Goal: Transaction & Acquisition: Purchase product/service

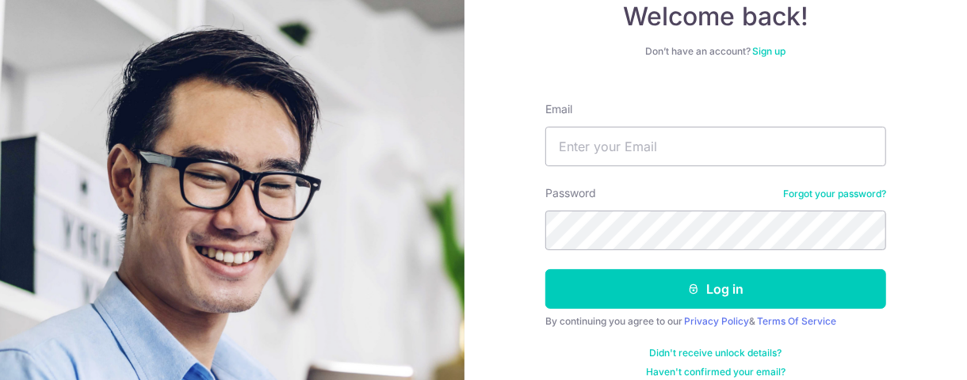
type input "[EMAIL_ADDRESS][DOMAIN_NAME]"
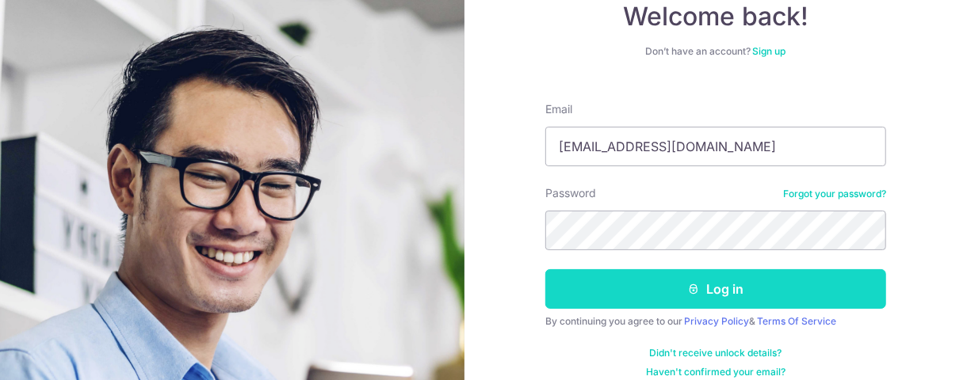
click at [720, 283] on button "Log in" at bounding box center [715, 289] width 341 height 40
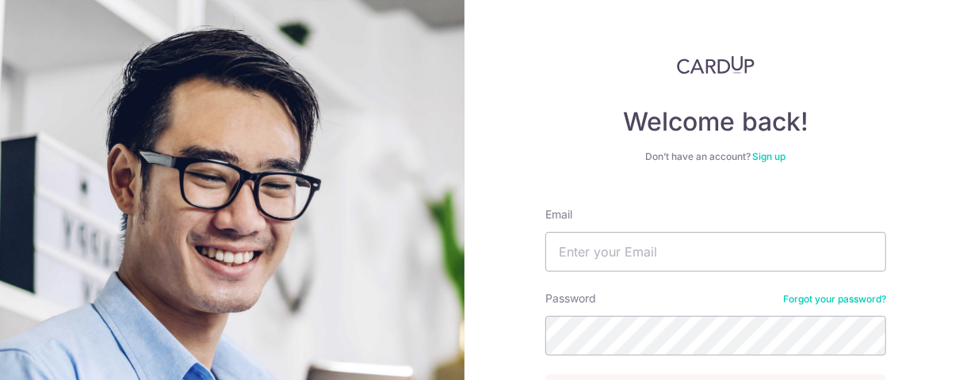
scroll to position [186, 0]
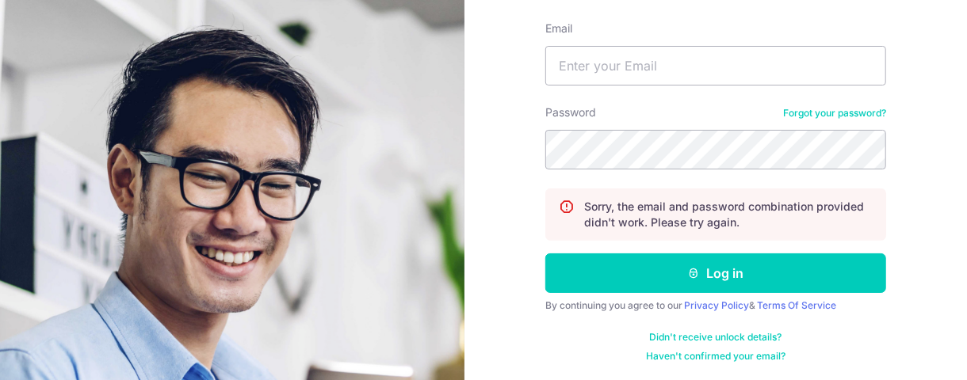
click at [676, 94] on form "Email Password Forgot your password? Sorry, the email and password combination …" at bounding box center [715, 186] width 341 height 354
click at [666, 68] on input "Email" at bounding box center [715, 66] width 341 height 40
type input "sufen512@gmail.com"
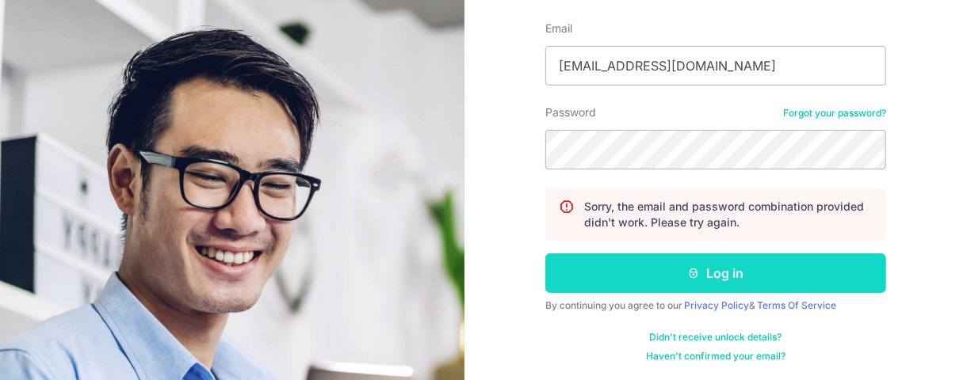
click at [686, 282] on button "Log in" at bounding box center [715, 274] width 341 height 40
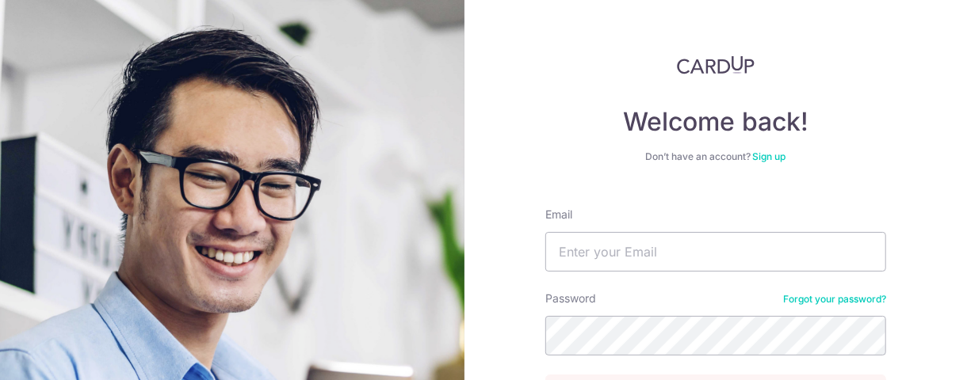
scroll to position [105, 0]
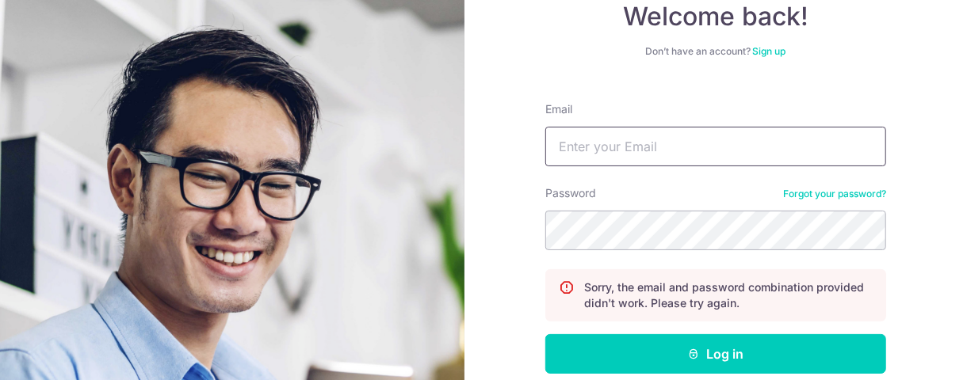
click at [623, 137] on input "Email" at bounding box center [715, 147] width 341 height 40
type input "[EMAIL_ADDRESS][DOMAIN_NAME]"
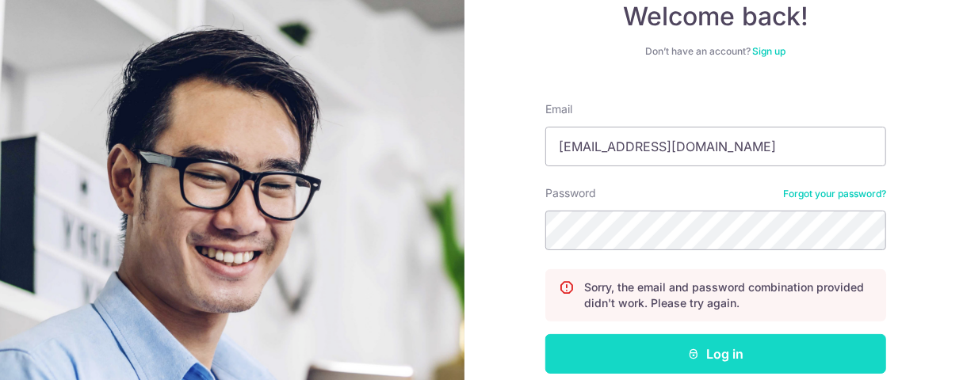
click at [770, 344] on button "Log in" at bounding box center [715, 354] width 341 height 40
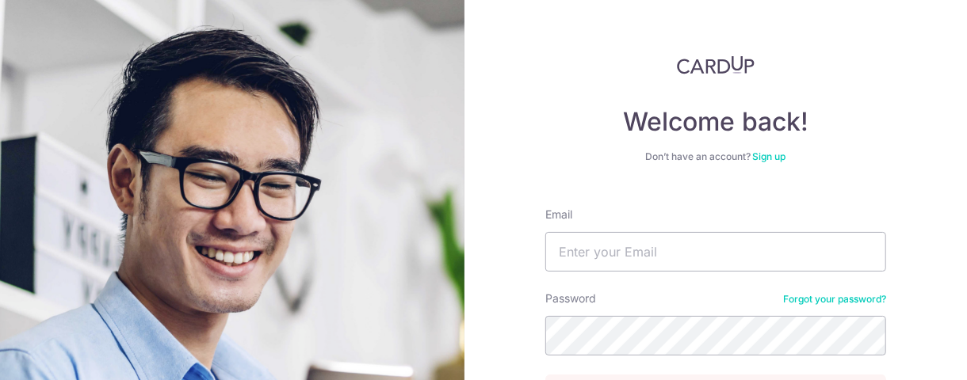
scroll to position [105, 0]
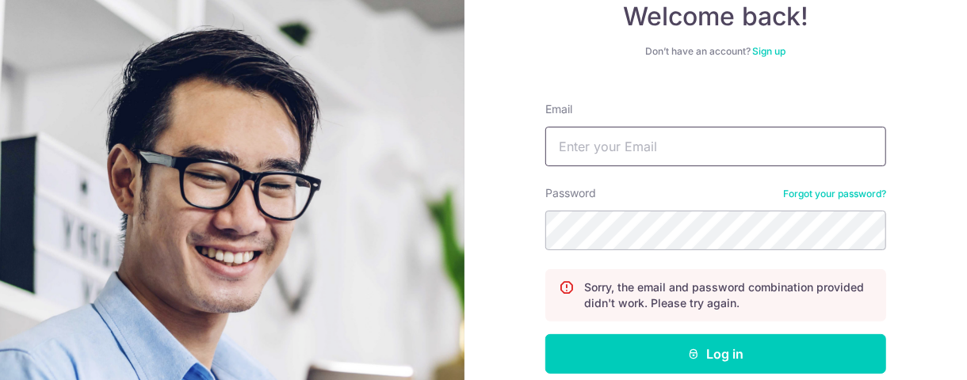
click at [617, 139] on input "Email" at bounding box center [715, 147] width 341 height 40
type input "sufen512@gmail.com"
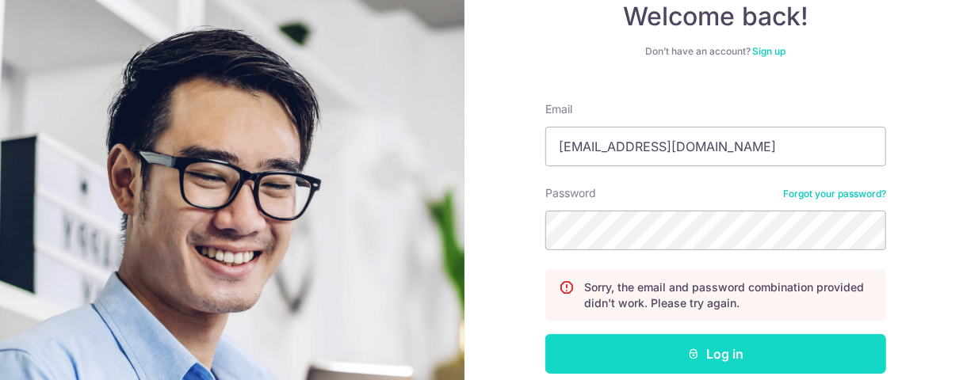
click at [655, 344] on button "Log in" at bounding box center [715, 354] width 341 height 40
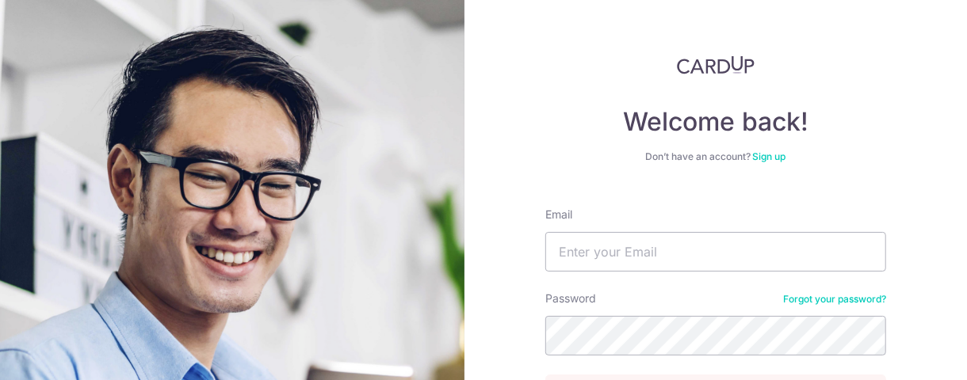
scroll to position [202, 0]
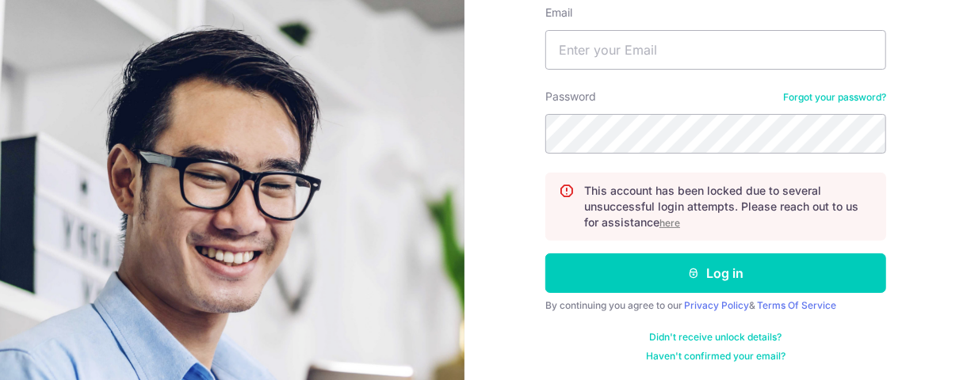
click at [665, 220] on u "here" at bounding box center [669, 223] width 21 height 12
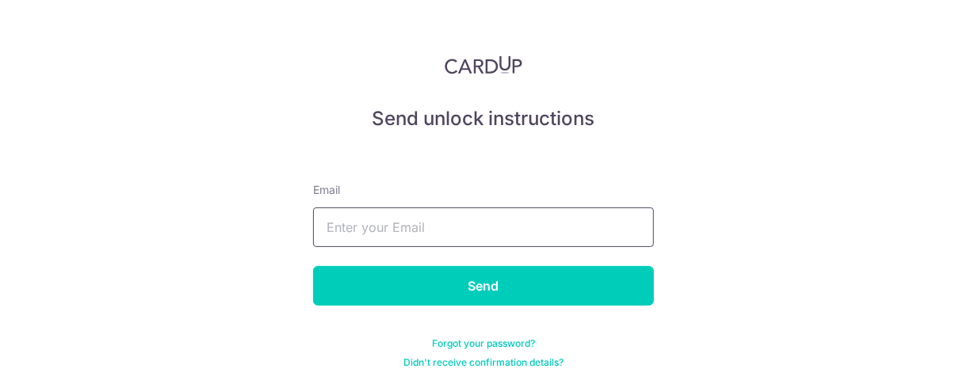
click at [360, 239] on input "text" at bounding box center [483, 228] width 341 height 40
type input "sufen512@gmail.com"
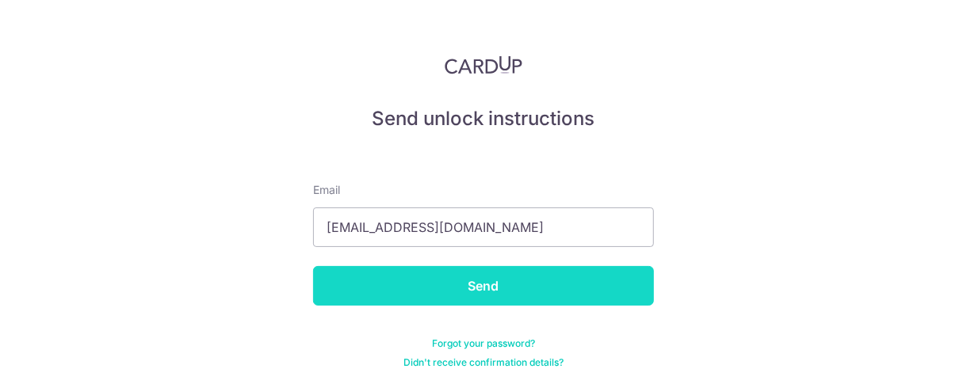
click at [426, 284] on input "Send" at bounding box center [483, 286] width 341 height 40
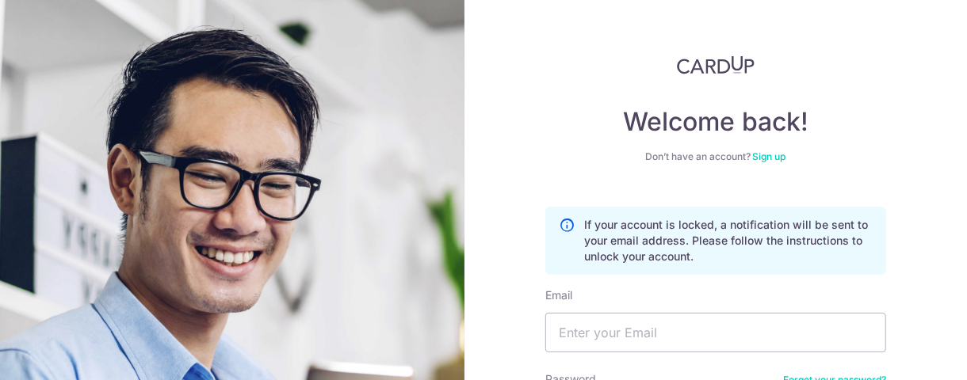
scroll to position [105, 0]
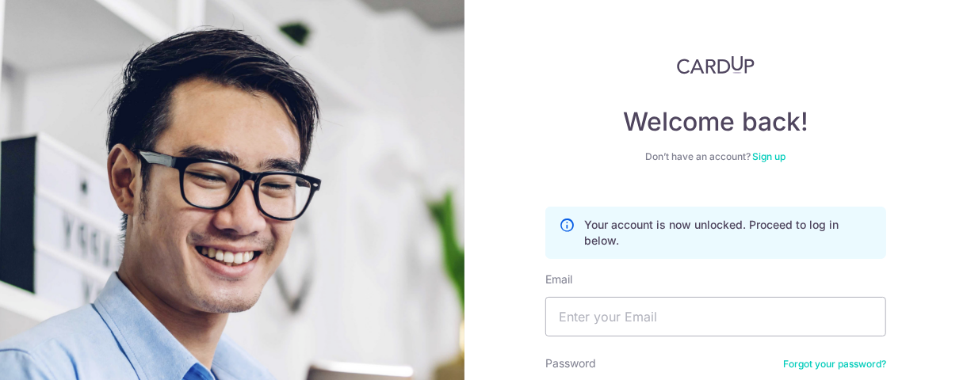
scroll to position [105, 0]
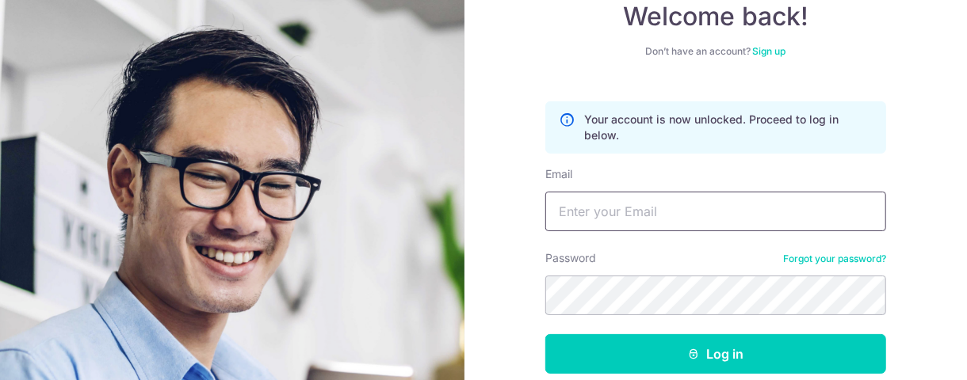
click at [679, 216] on input "Email" at bounding box center [715, 212] width 341 height 40
type input "[EMAIL_ADDRESS][DOMAIN_NAME]"
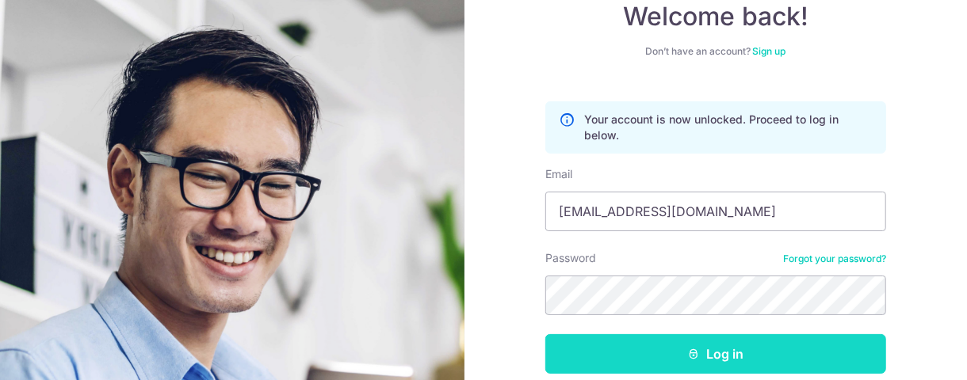
click at [720, 342] on button "Log in" at bounding box center [715, 354] width 341 height 40
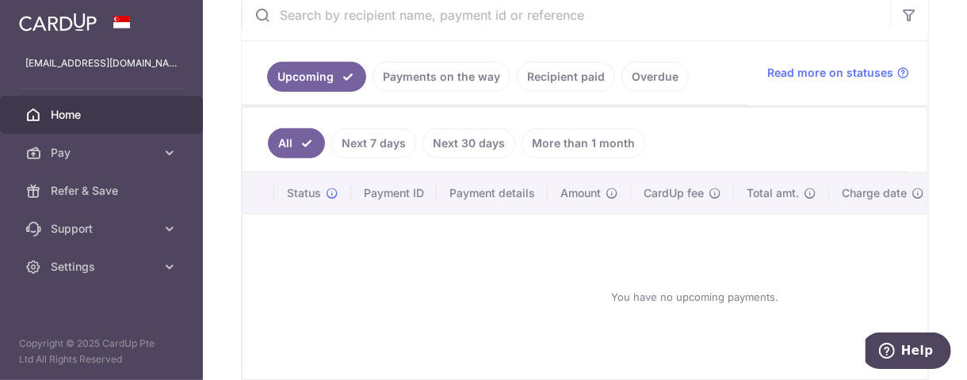
scroll to position [105, 0]
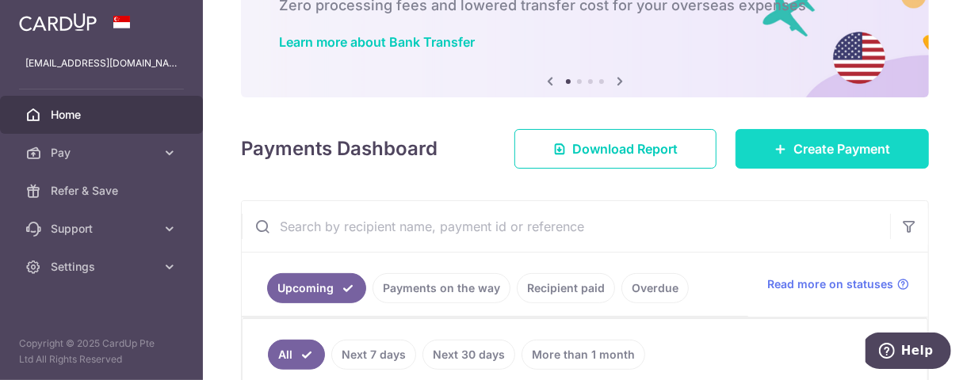
click at [819, 158] on span "Create Payment" at bounding box center [841, 148] width 97 height 19
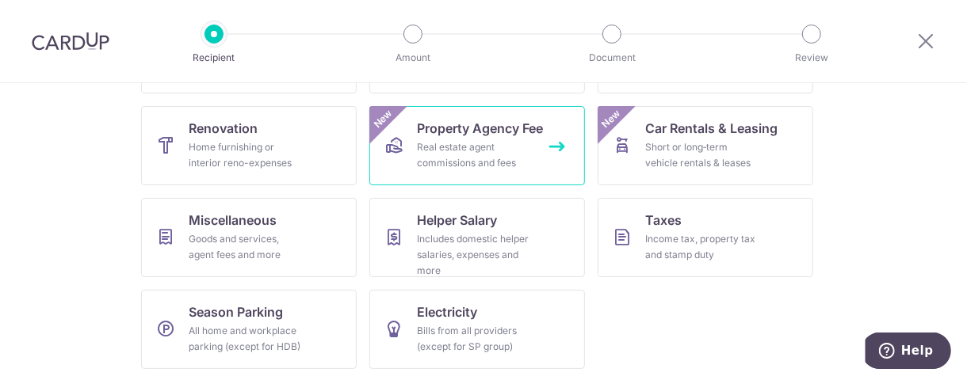
scroll to position [116, 0]
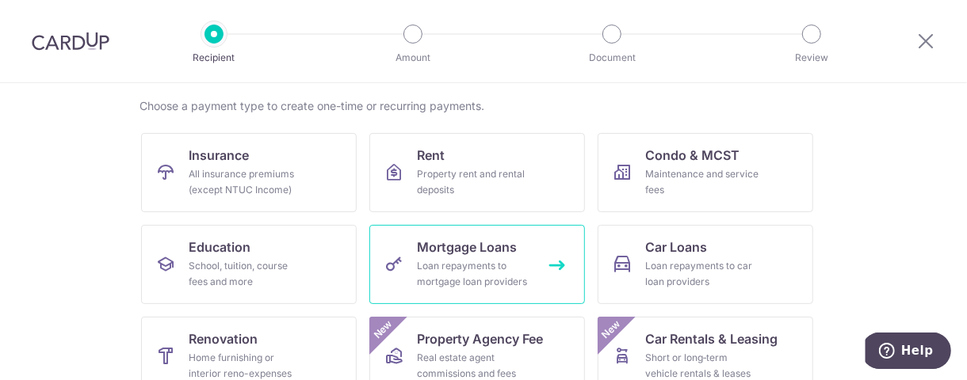
click at [441, 265] on div "Loan repayments to mortgage loan providers" at bounding box center [474, 274] width 114 height 32
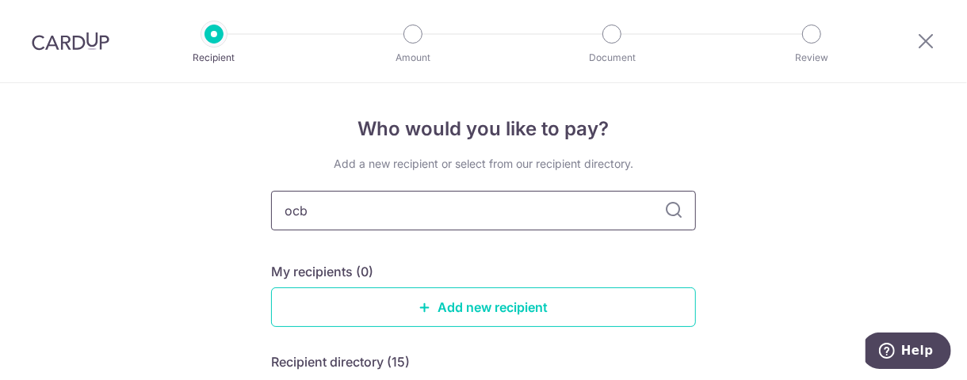
type input "ocbc"
click at [668, 215] on icon at bounding box center [673, 210] width 19 height 19
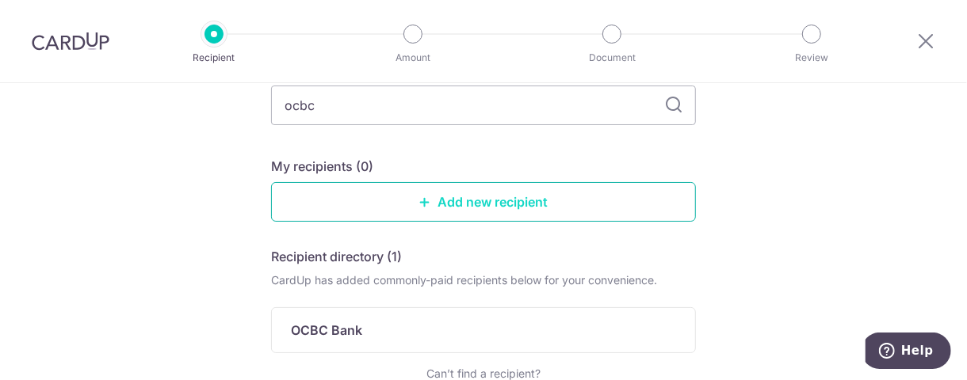
click at [491, 209] on link "Add new recipient" at bounding box center [483, 202] width 425 height 40
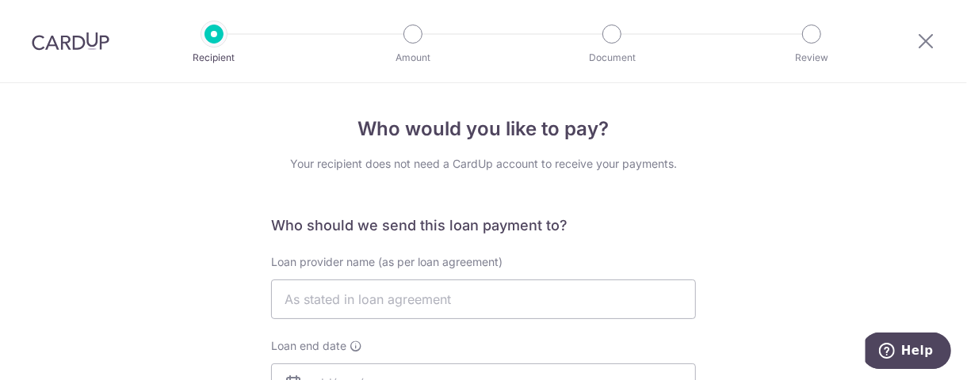
scroll to position [105, 0]
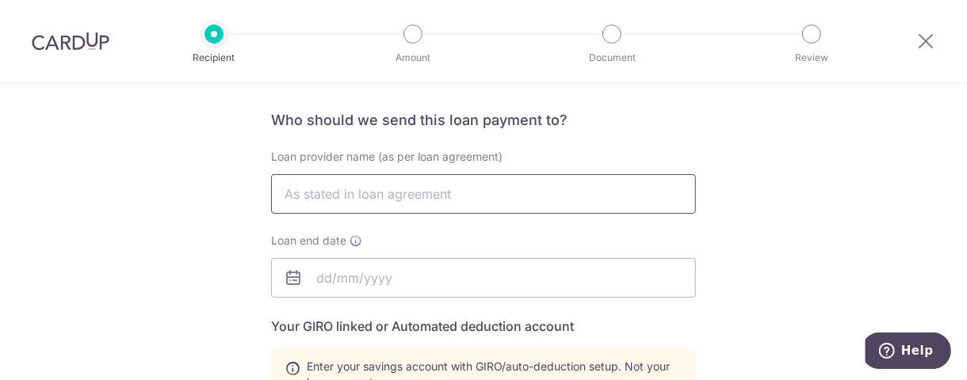
click at [420, 191] on input "text" at bounding box center [483, 194] width 425 height 40
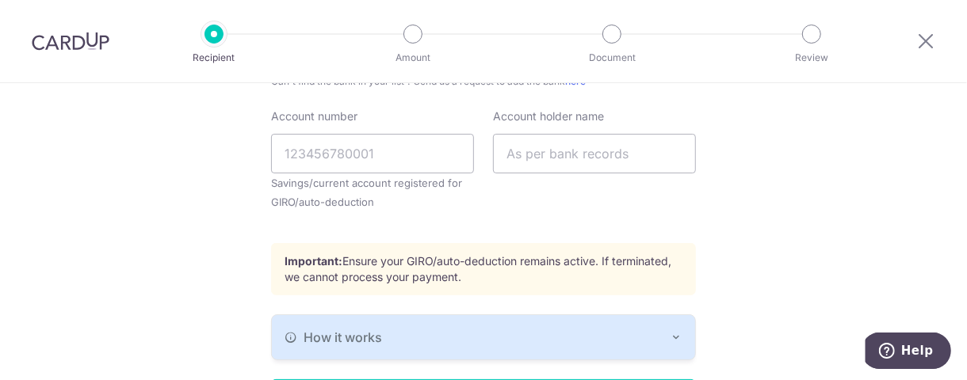
scroll to position [634, 0]
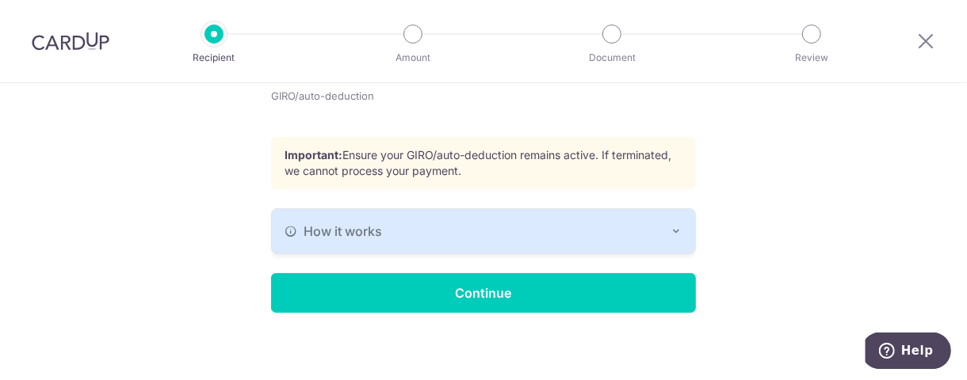
click at [464, 253] on button "How it works" at bounding box center [483, 231] width 423 height 44
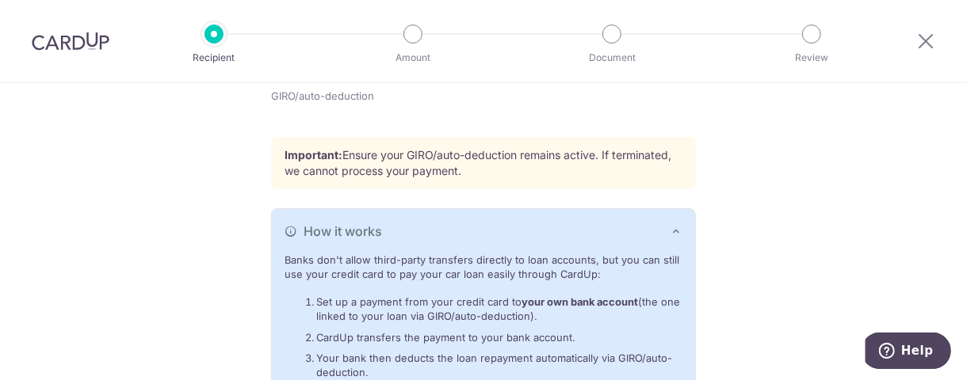
scroll to position [785, 0]
